Goal: Transaction & Acquisition: Purchase product/service

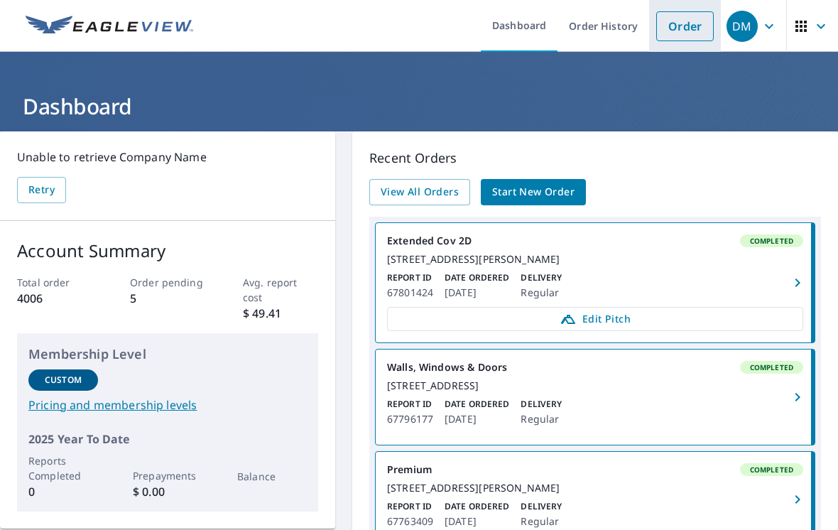
click at [685, 31] on link "Order" at bounding box center [685, 26] width 58 height 30
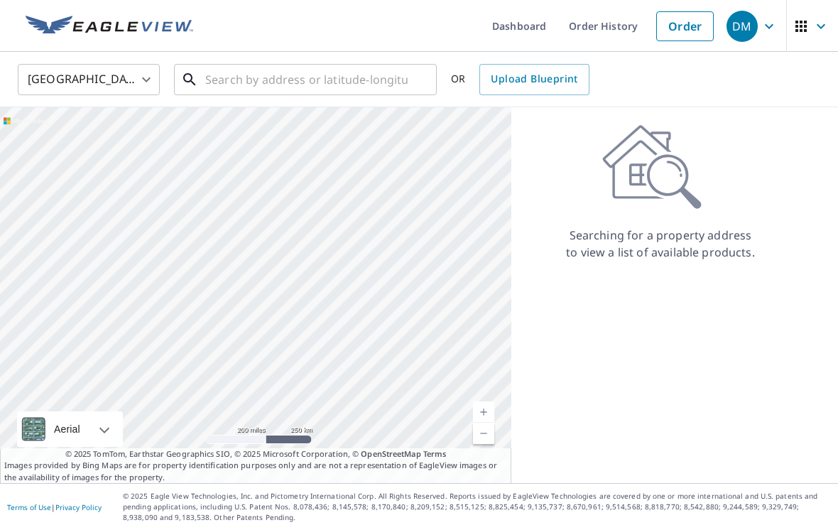
click at [390, 92] on input "text" at bounding box center [306, 80] width 202 height 40
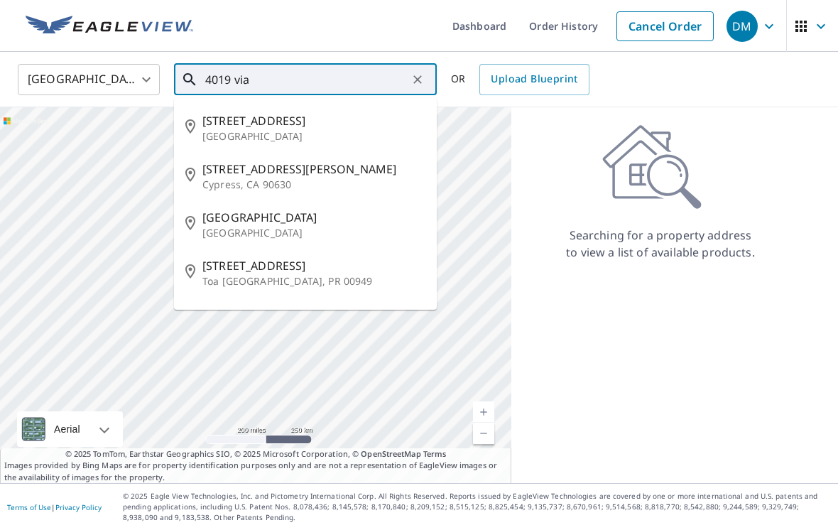
click at [230, 218] on span "[GEOGRAPHIC_DATA]" at bounding box center [313, 217] width 223 height 17
type input "[STREET_ADDRESS]"
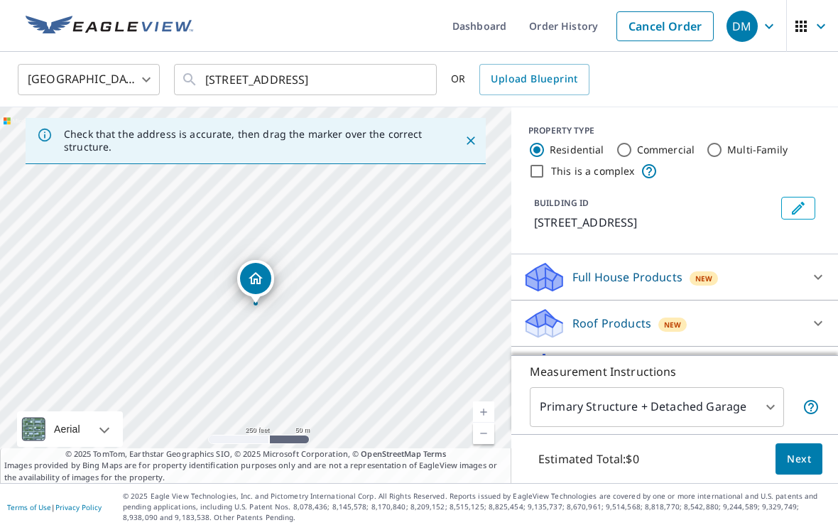
click at [804, 325] on div at bounding box center [818, 323] width 34 height 34
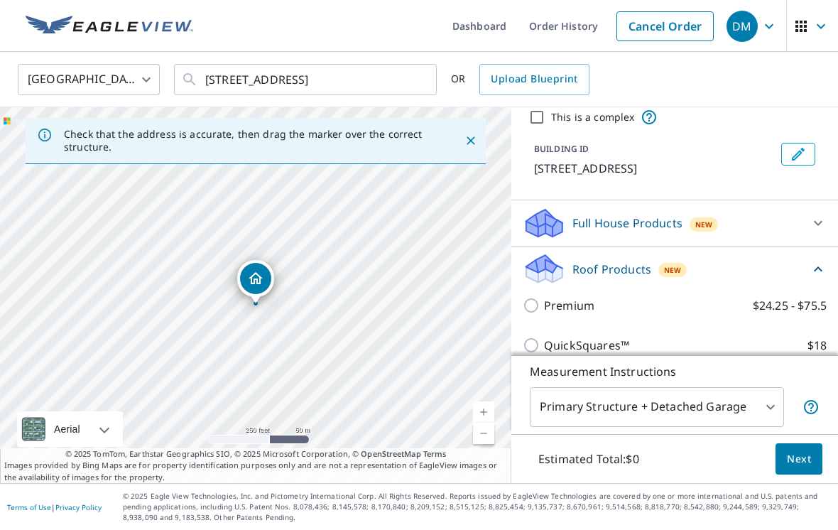
scroll to position [65, 0]
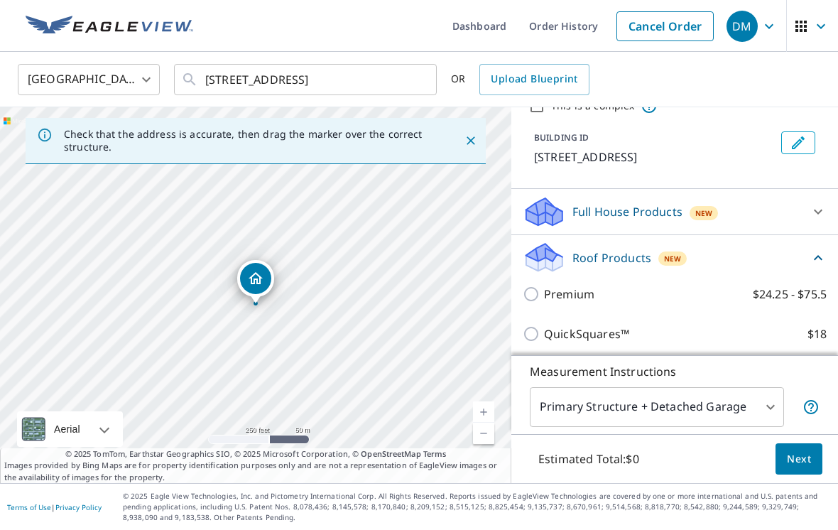
click at [530, 296] on input "Premium $24.25 - $75.5" at bounding box center [533, 293] width 21 height 17
checkbox input "true"
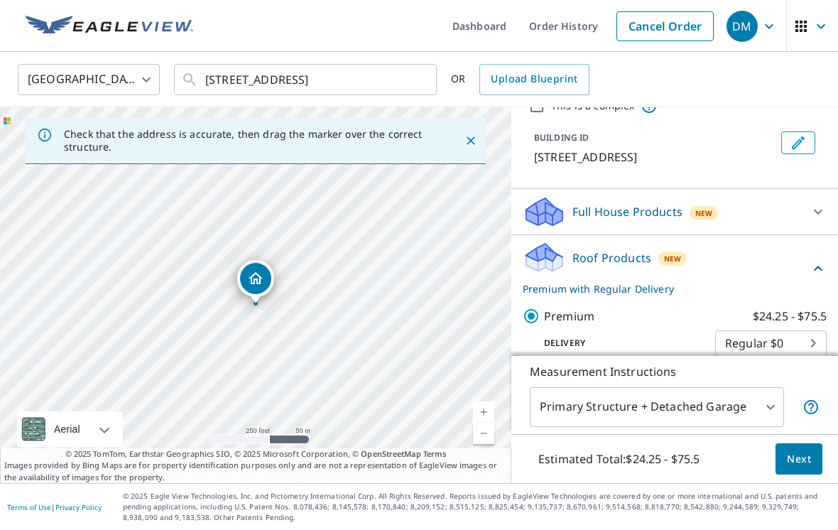
click at [803, 468] on span "Next" at bounding box center [799, 459] width 24 height 18
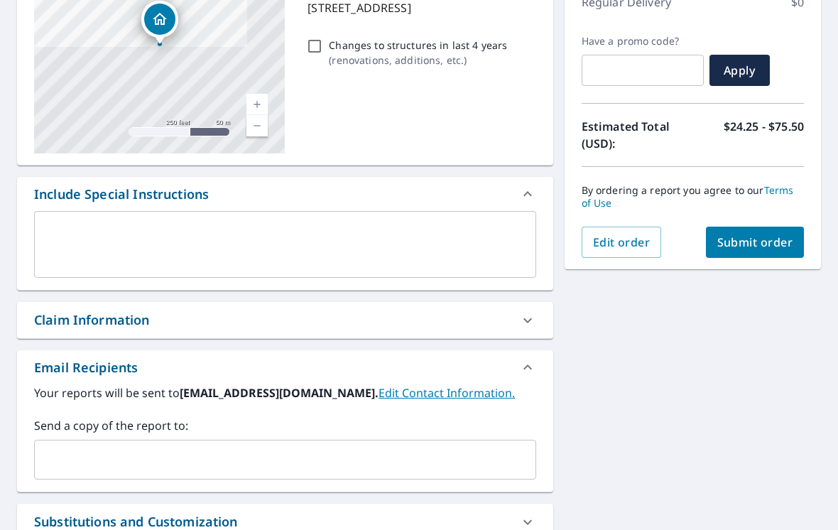
scroll to position [200, 0]
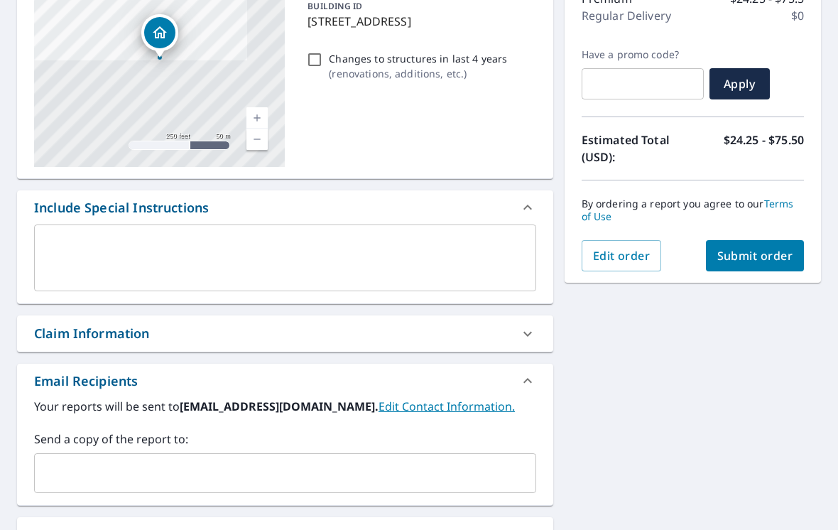
click at [57, 335] on div "Claim Information" at bounding box center [92, 333] width 116 height 19
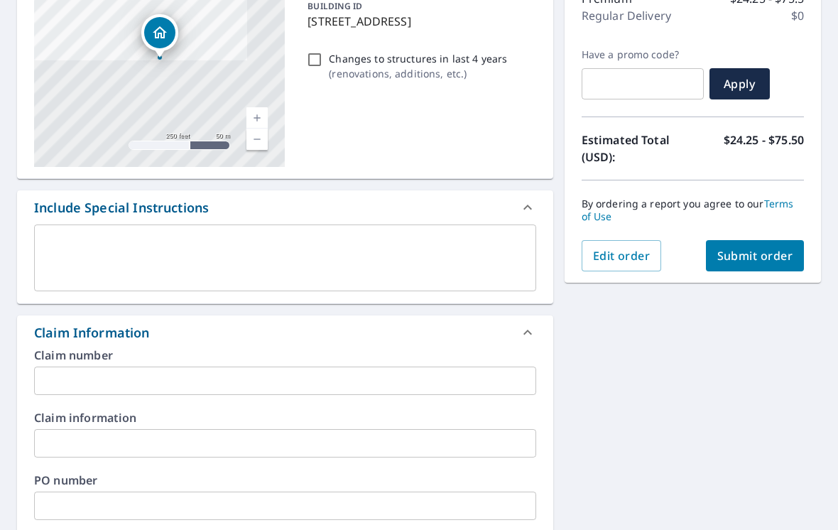
click at [54, 378] on input "text" at bounding box center [285, 380] width 502 height 28
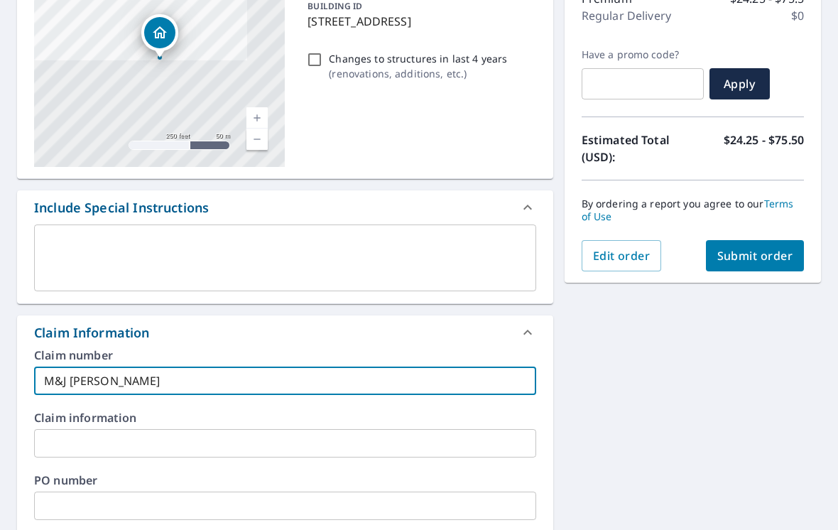
type input "M&J [PERSON_NAME]"
click at [782, 253] on span "Submit order" at bounding box center [755, 256] width 76 height 16
